Goal: Book appointment/travel/reservation

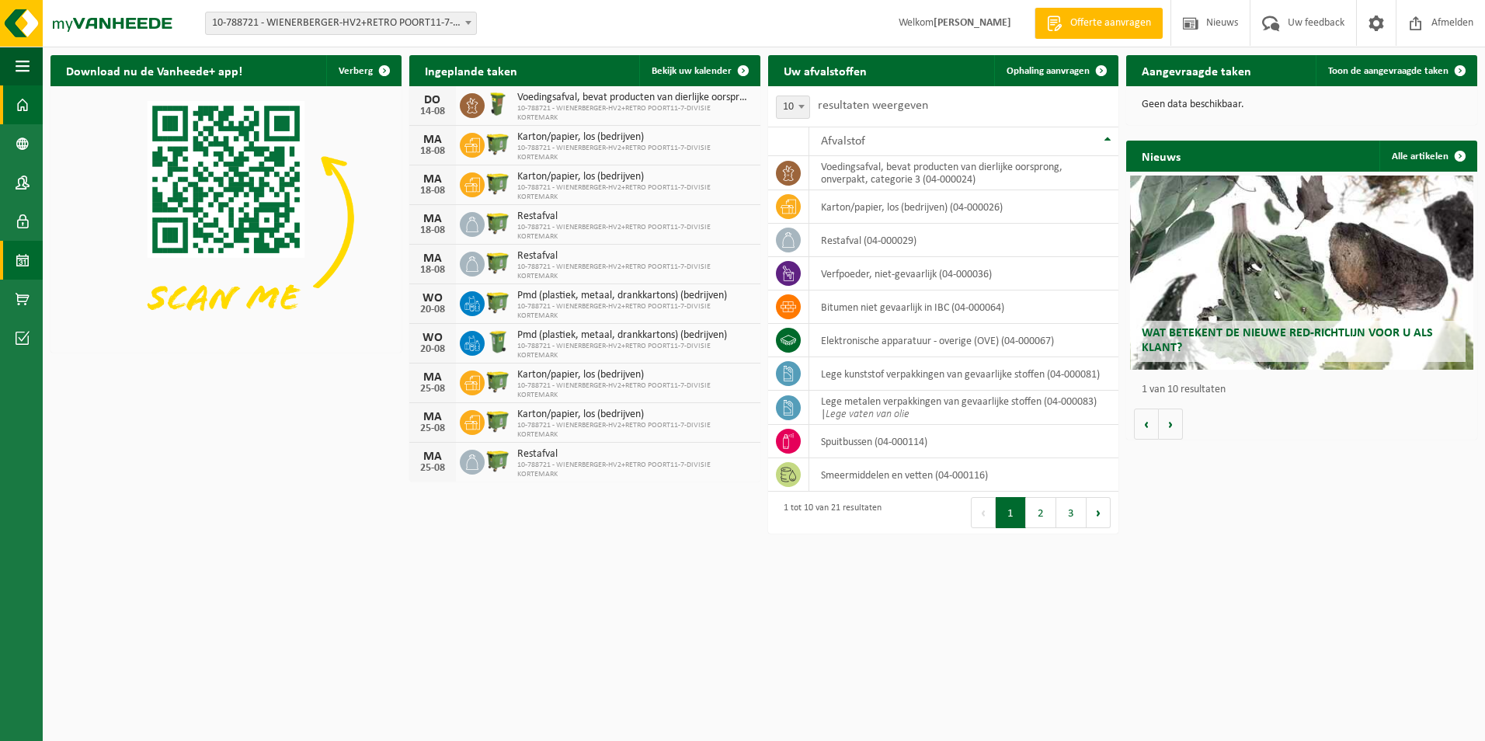
click at [26, 276] on span at bounding box center [23, 260] width 14 height 39
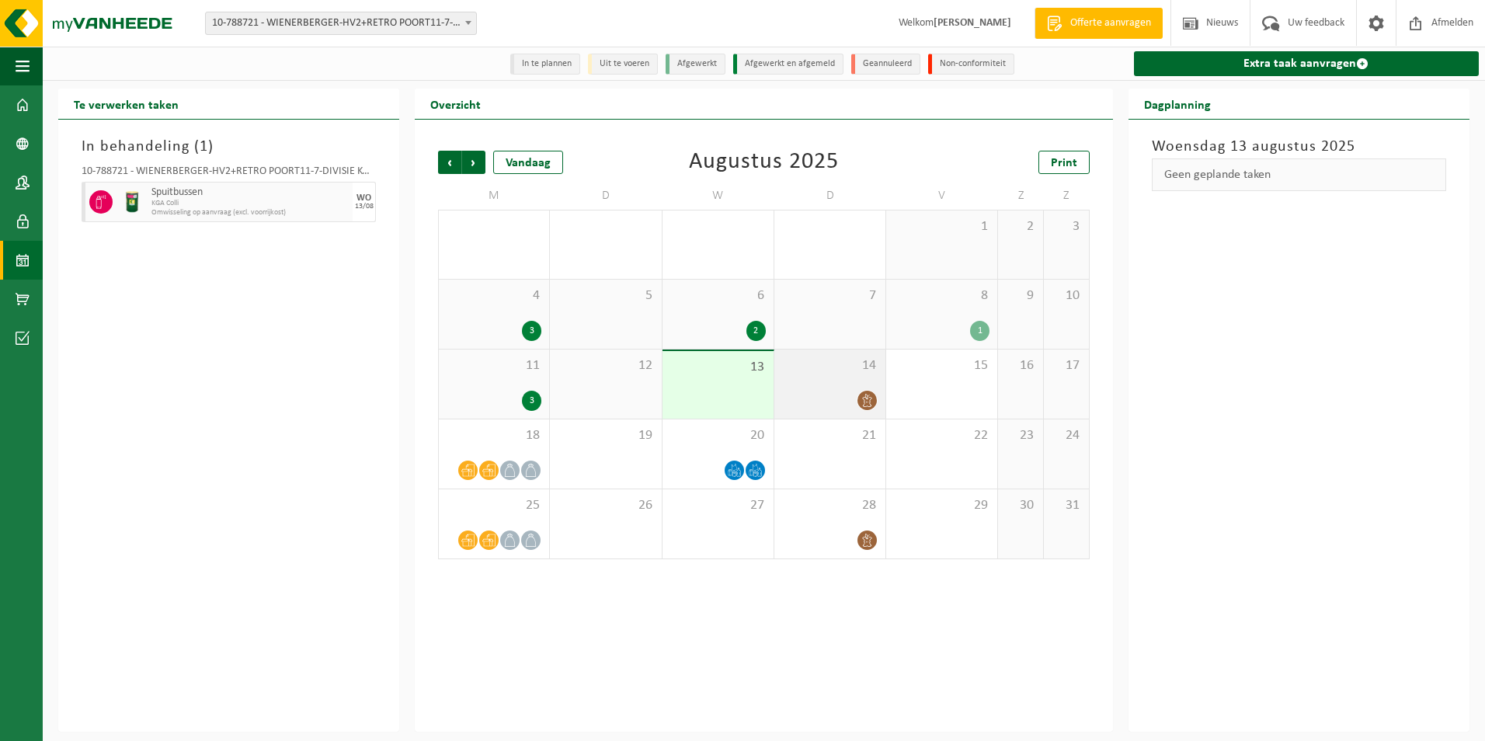
click at [834, 387] on div "14" at bounding box center [829, 383] width 111 height 69
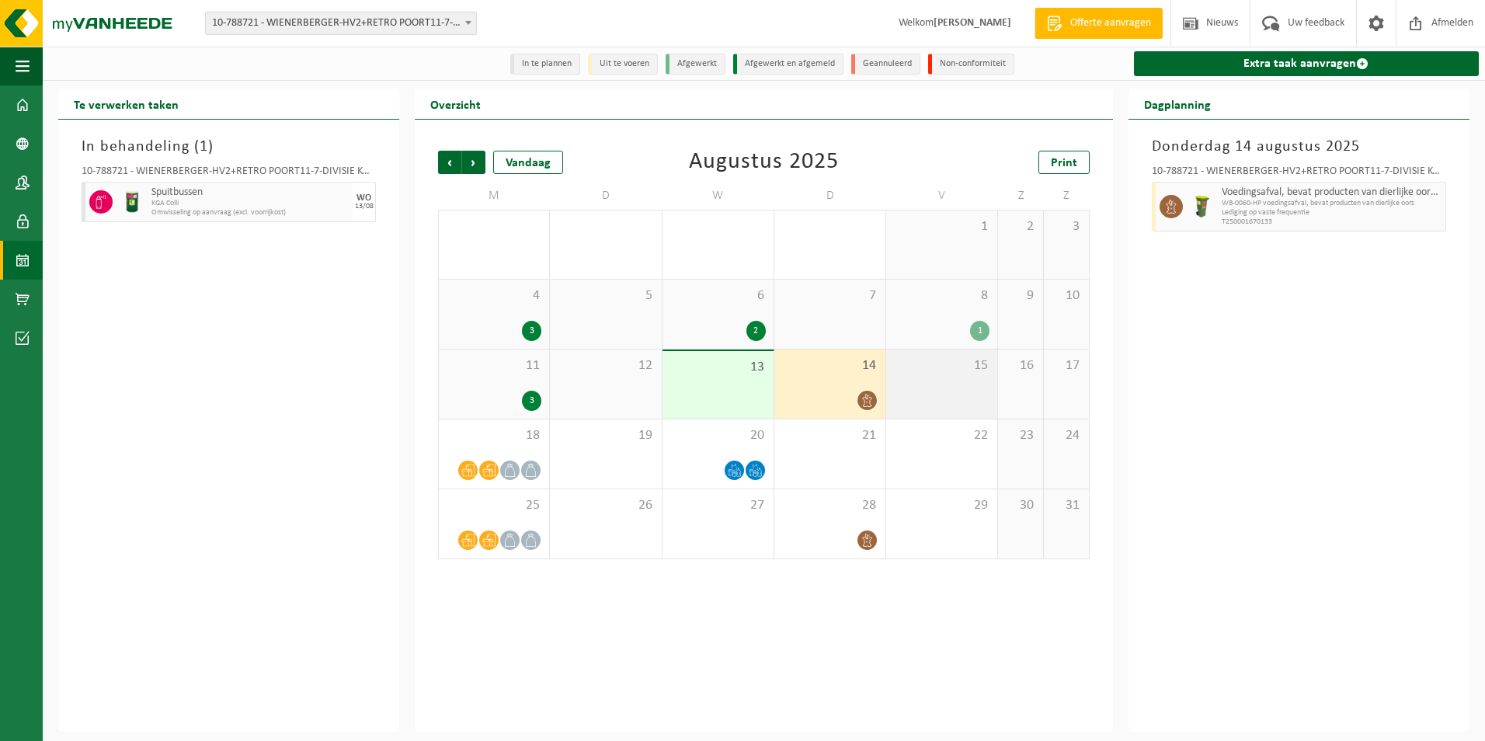
click at [906, 378] on div "15" at bounding box center [941, 383] width 111 height 69
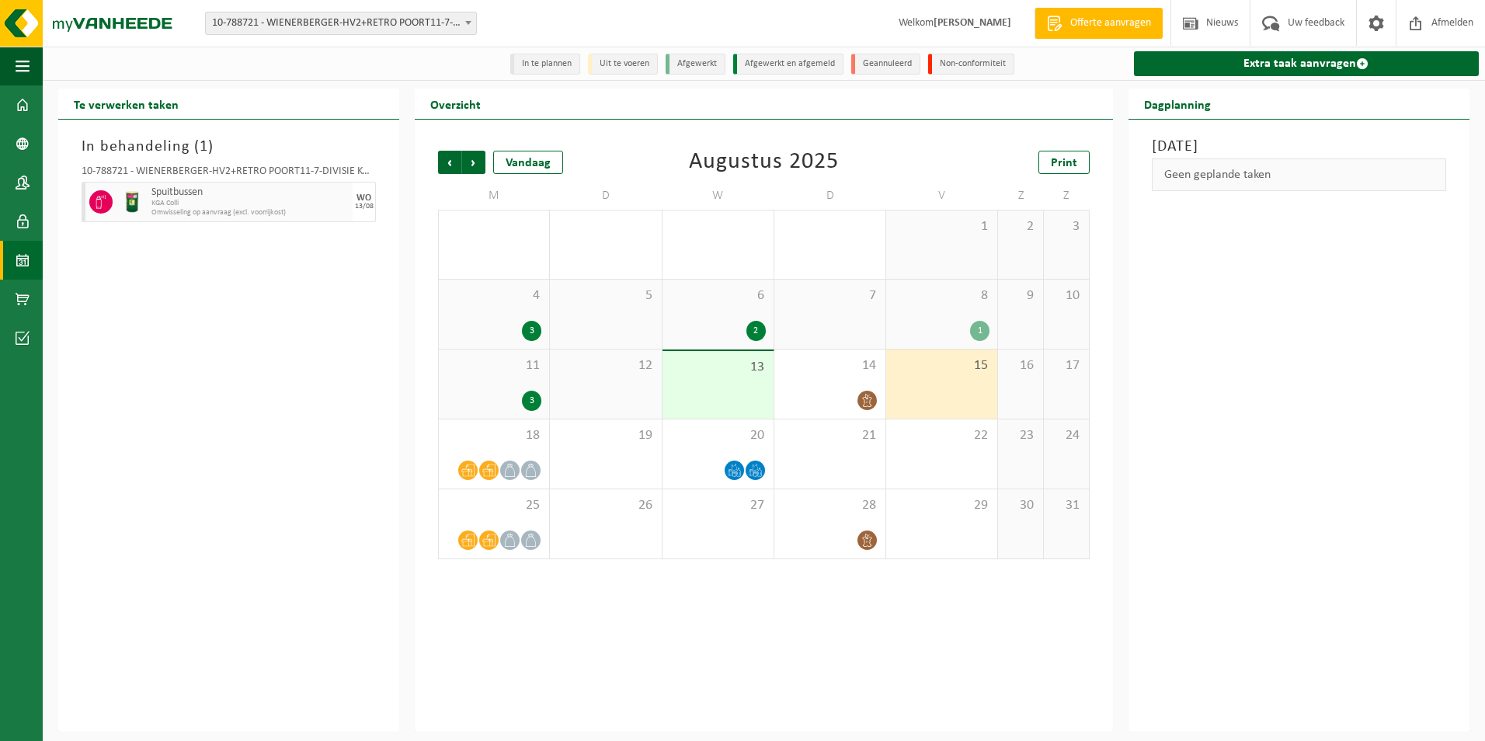
click at [224, 209] on span "Omwisseling op aanvraag (excl. voorrijkost)" at bounding box center [249, 212] width 197 height 9
click at [611, 398] on div "12" at bounding box center [605, 383] width 111 height 69
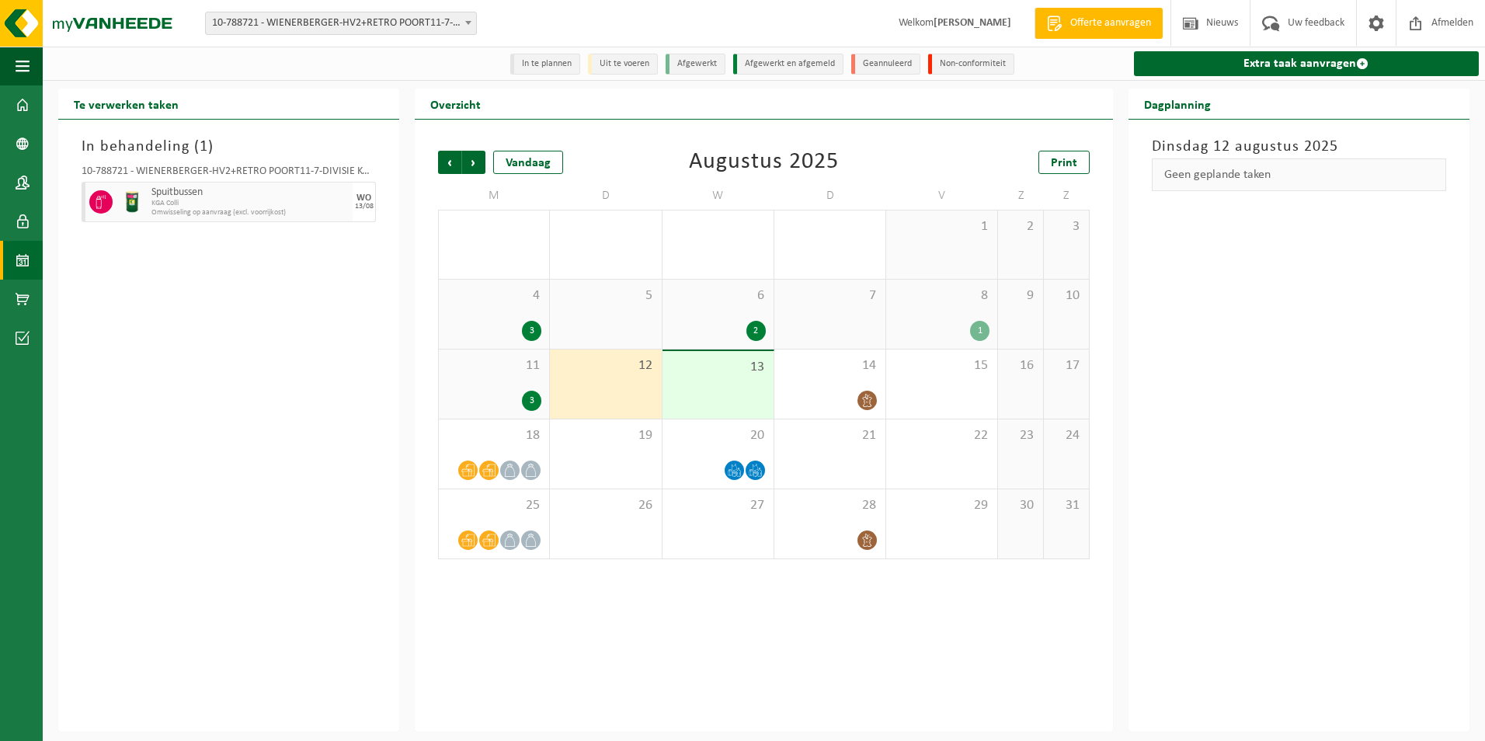
click at [281, 207] on span "KGA Colli" at bounding box center [249, 203] width 197 height 9
click at [200, 217] on span "Omwisseling op aanvraag (excl. voorrijkost)" at bounding box center [249, 212] width 197 height 9
